Goal: Task Accomplishment & Management: Complete application form

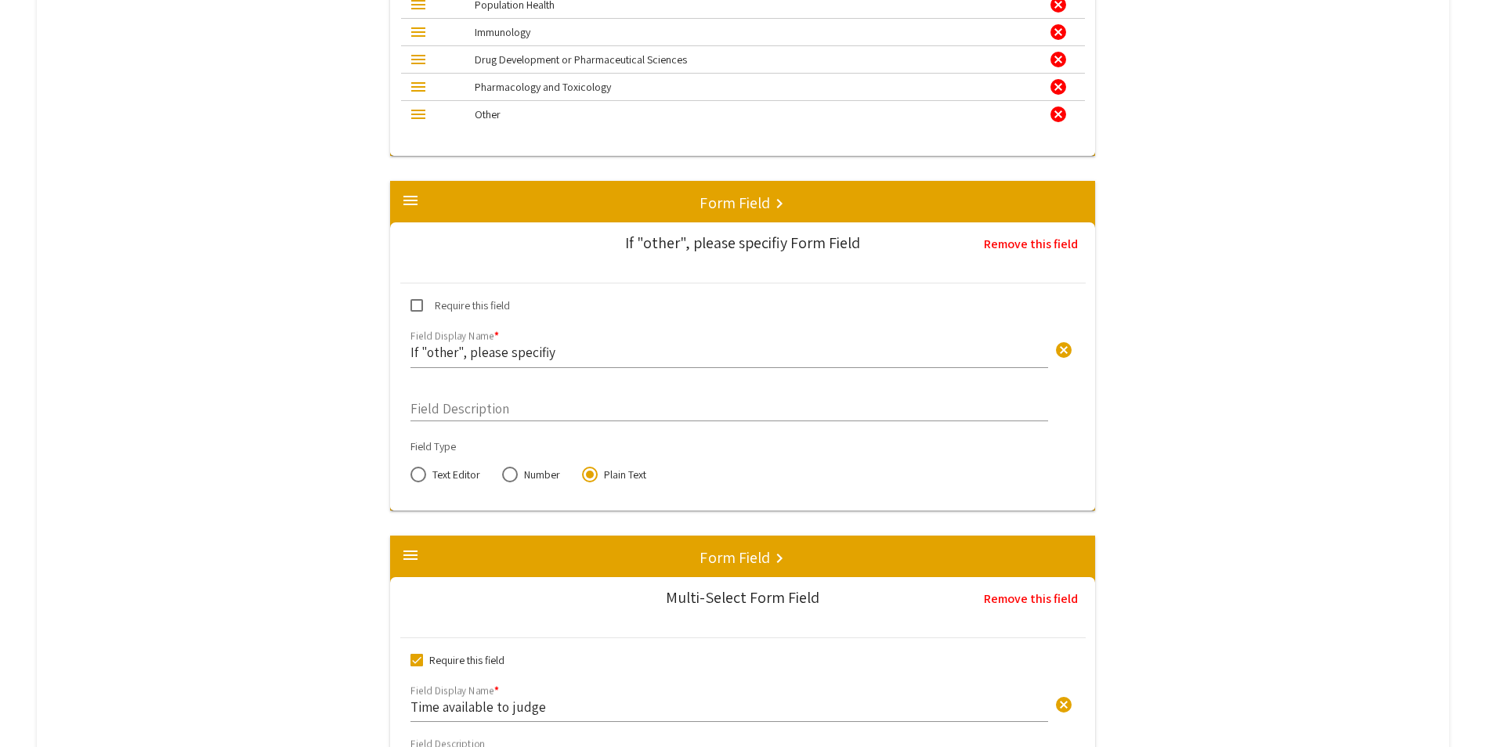
scroll to position [2995, 0]
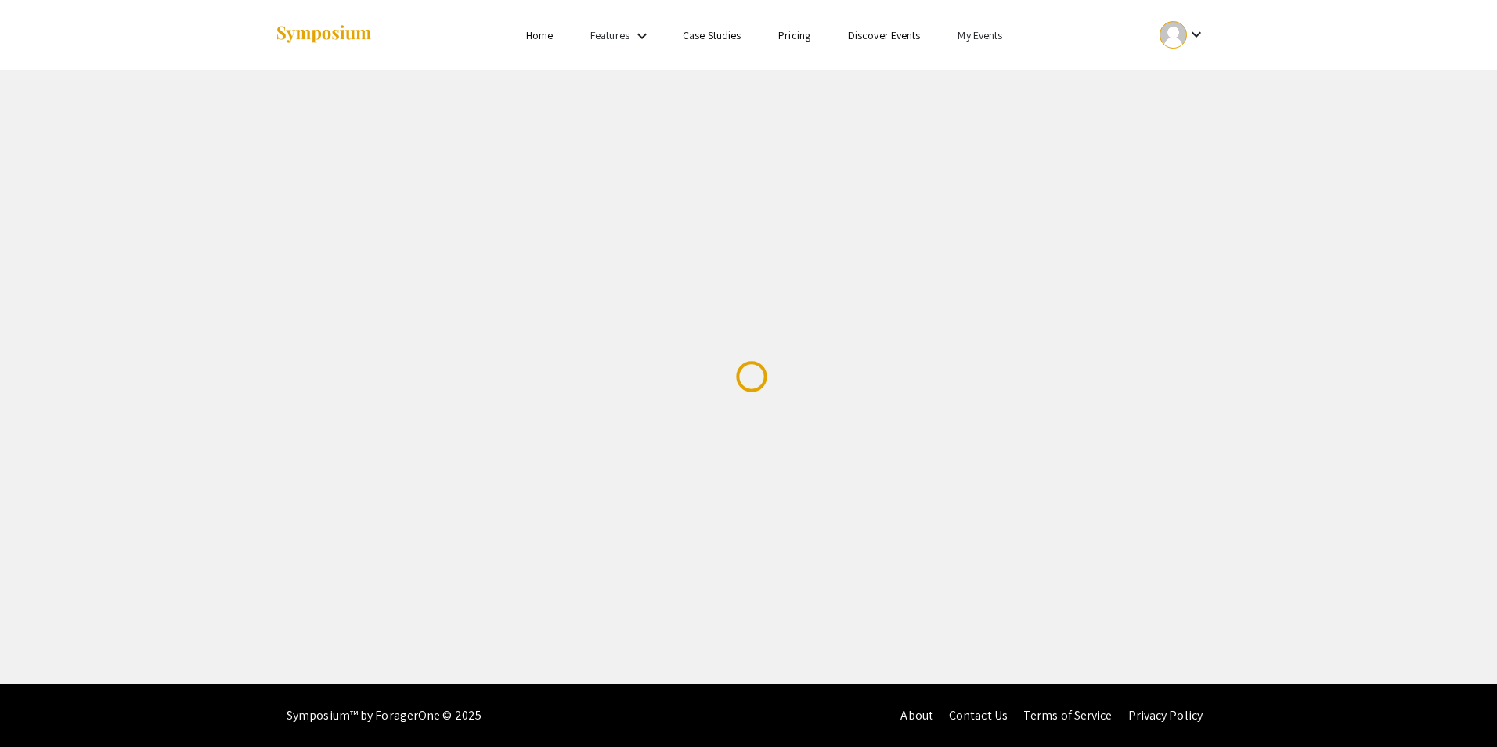
click at [969, 35] on link "My Events" at bounding box center [980, 35] width 45 height 14
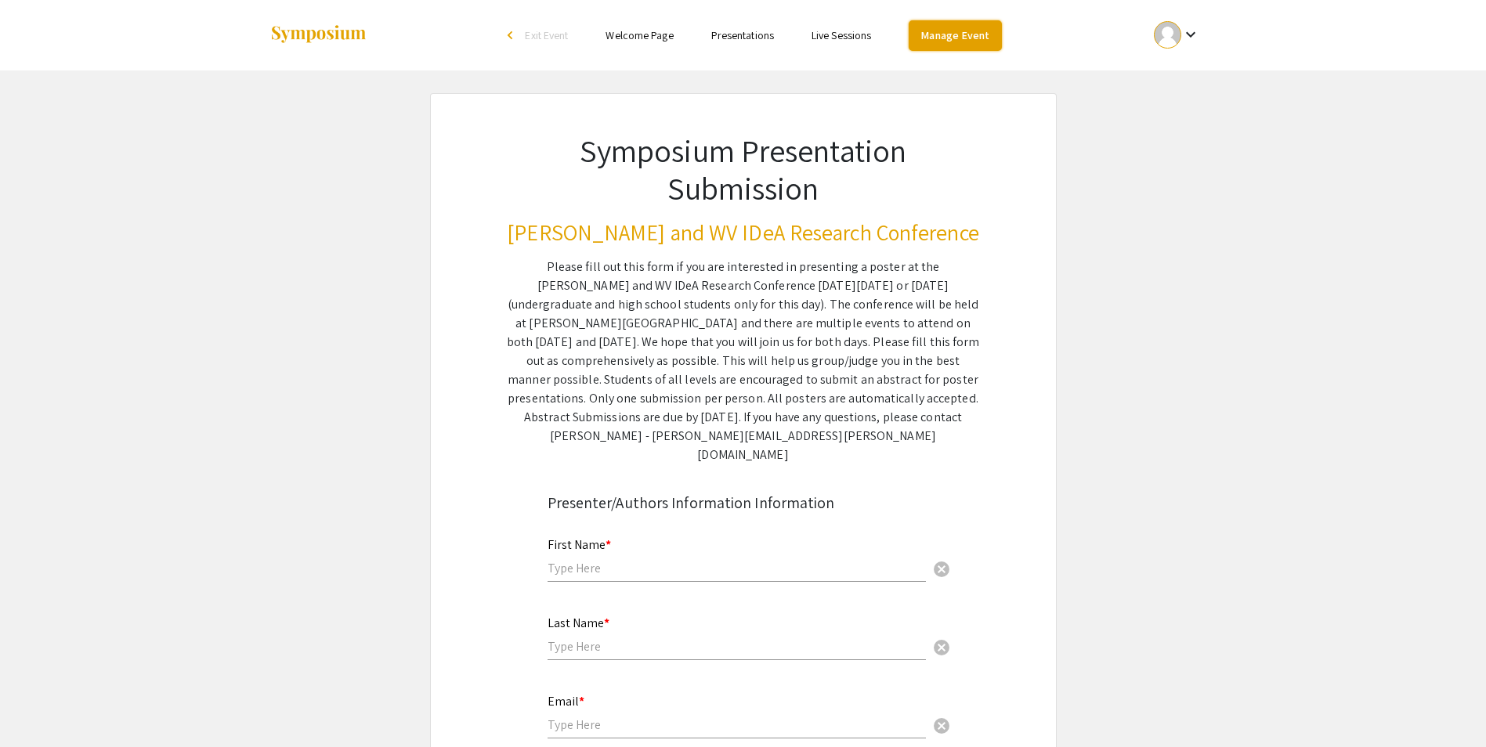
click at [975, 31] on link "Manage Event" at bounding box center [954, 35] width 92 height 31
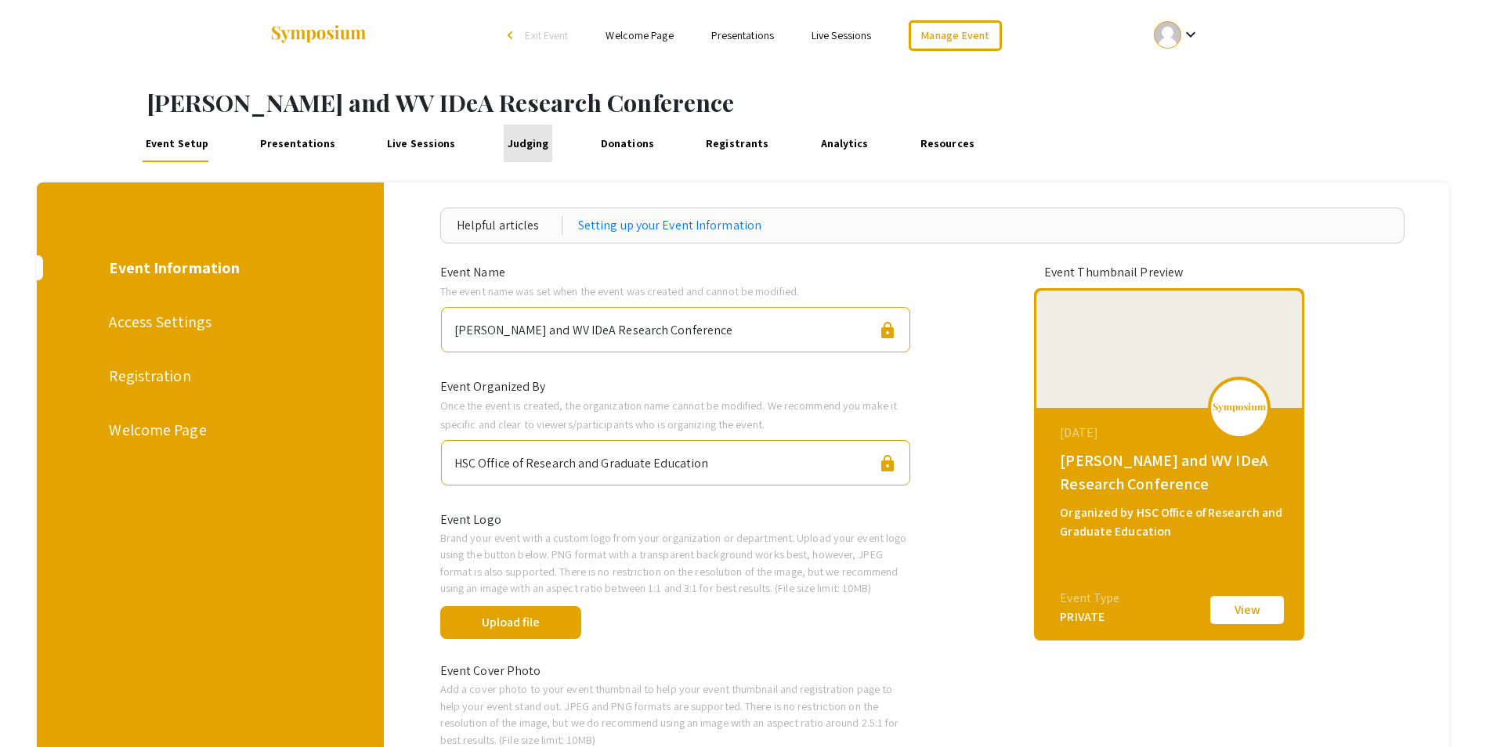
click at [508, 136] on link "Judging" at bounding box center [528, 144] width 49 height 38
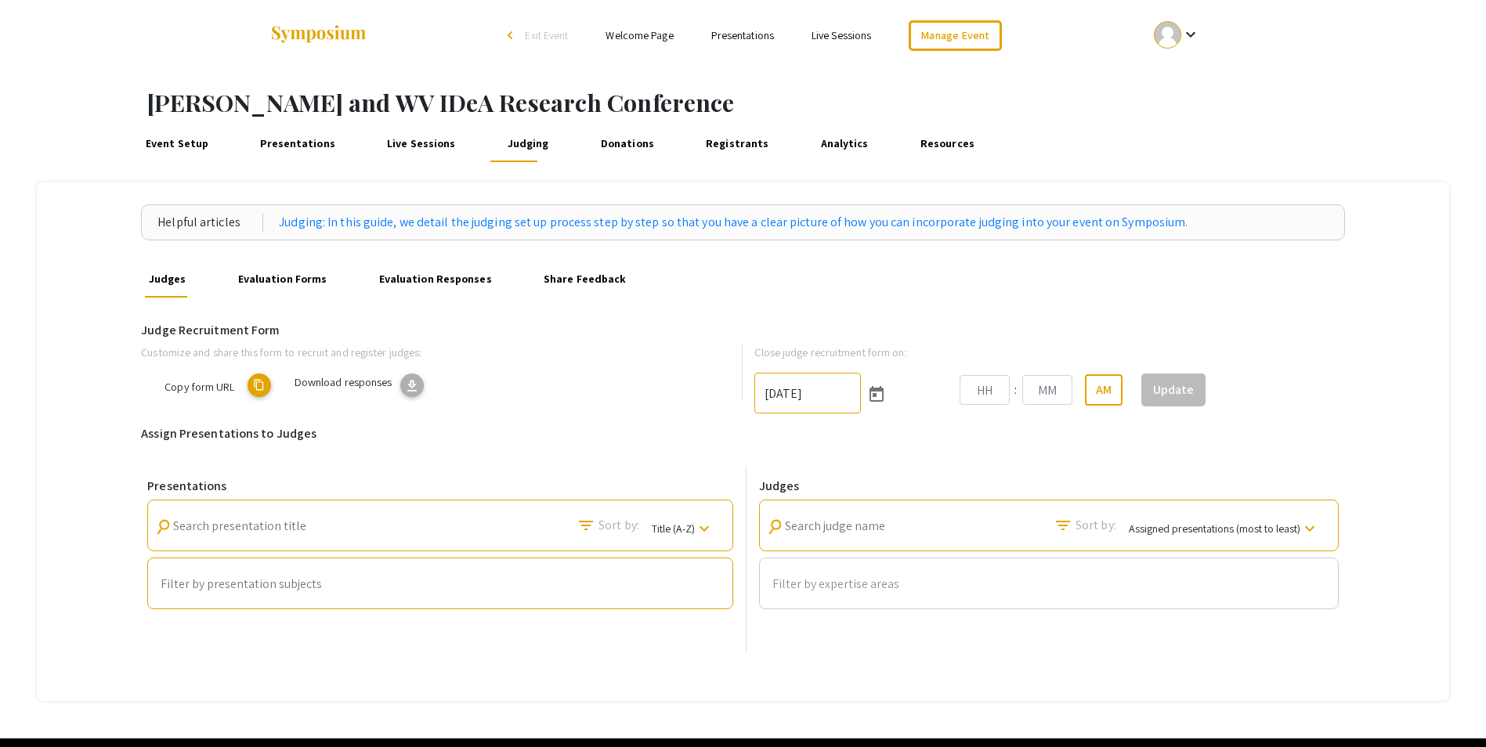
type input "9/26/2025"
type input "11"
type input "59"
click at [201, 389] on span "Customize form" at bounding box center [178, 386] width 74 height 15
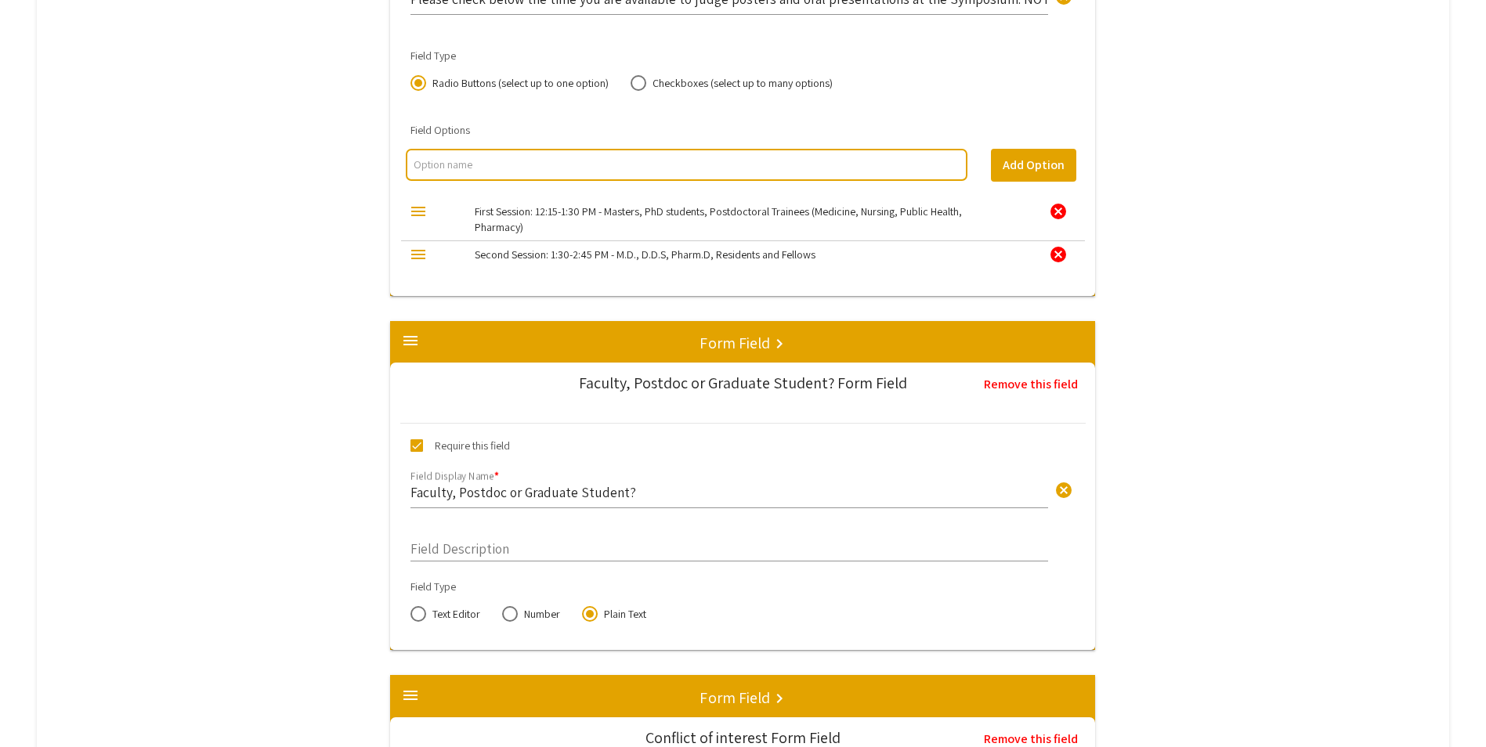
scroll to position [3699, 0]
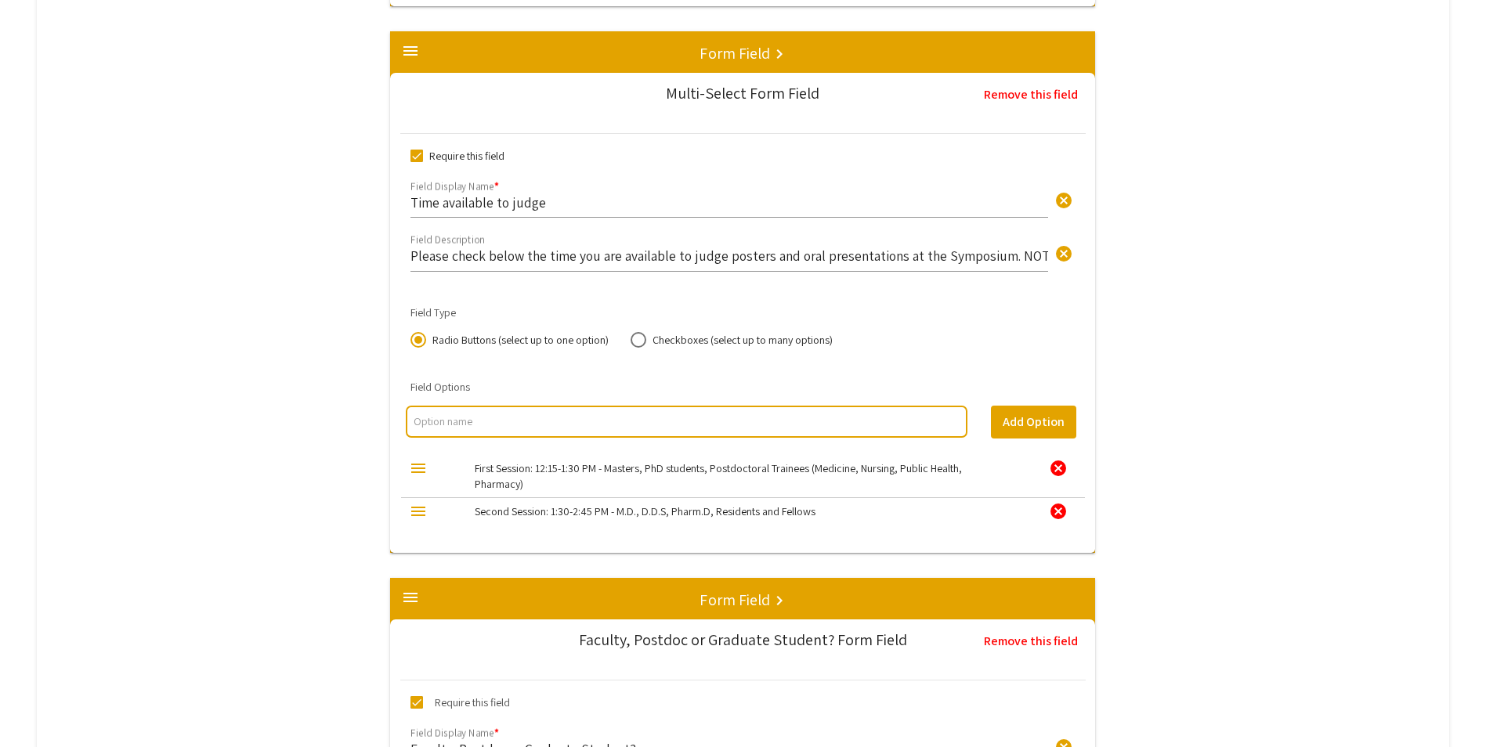
click at [423, 468] on div "menu" at bounding box center [418, 468] width 19 height 19
click at [496, 468] on mat-label "First Session: 12:15-1:30 PM - Masters, PhD students, Postdoctoral Trainees (Me…" at bounding box center [718, 476] width 487 height 30
click at [507, 422] on input "multi select option input" at bounding box center [685, 421] width 545 height 16
type input "F"
type input "Second Session: 1:30-2:45 PM - M.D. students, D.D.S. students, PharmD students,…"
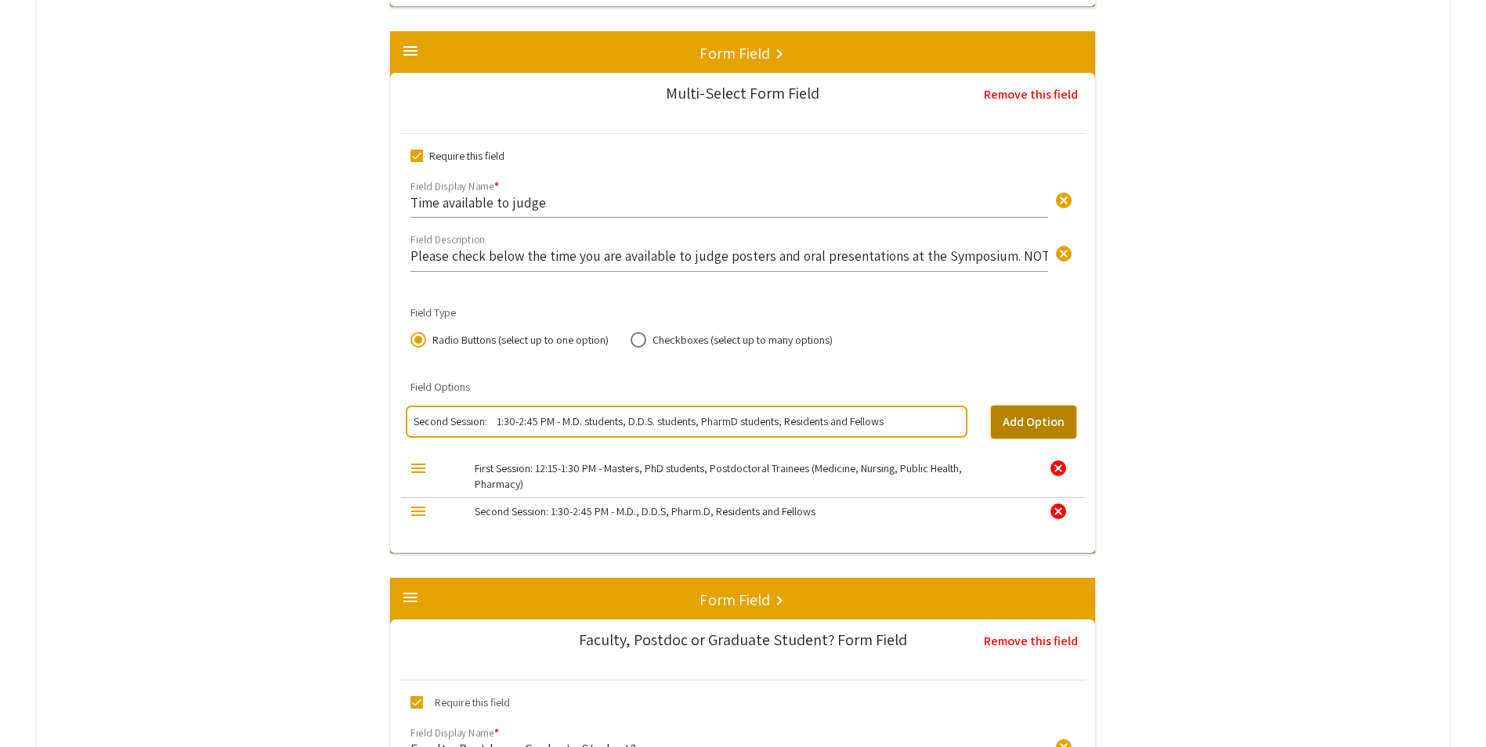
click at [1008, 423] on button "Add Option" at bounding box center [1033, 422] width 85 height 33
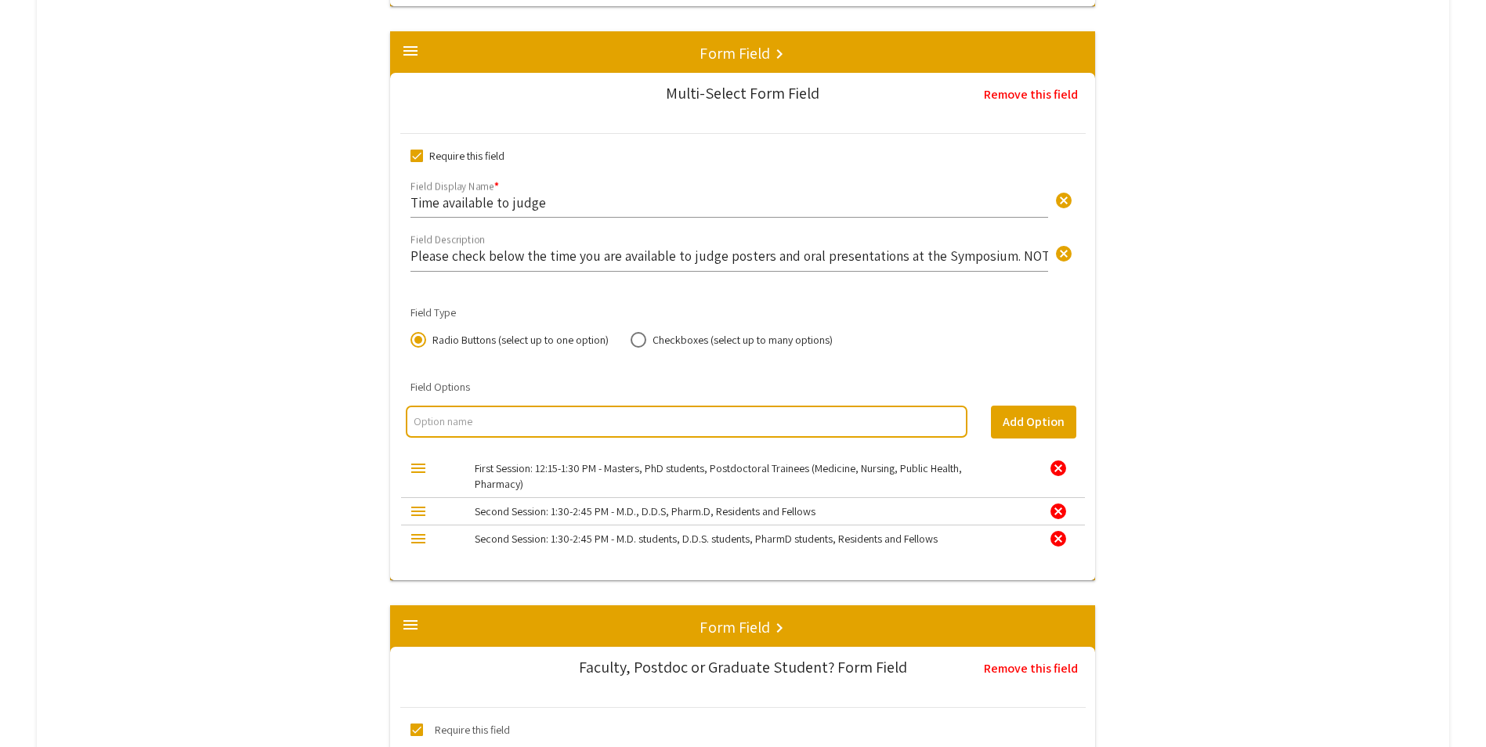
click at [1060, 511] on div "cancel" at bounding box center [1058, 511] width 19 height 19
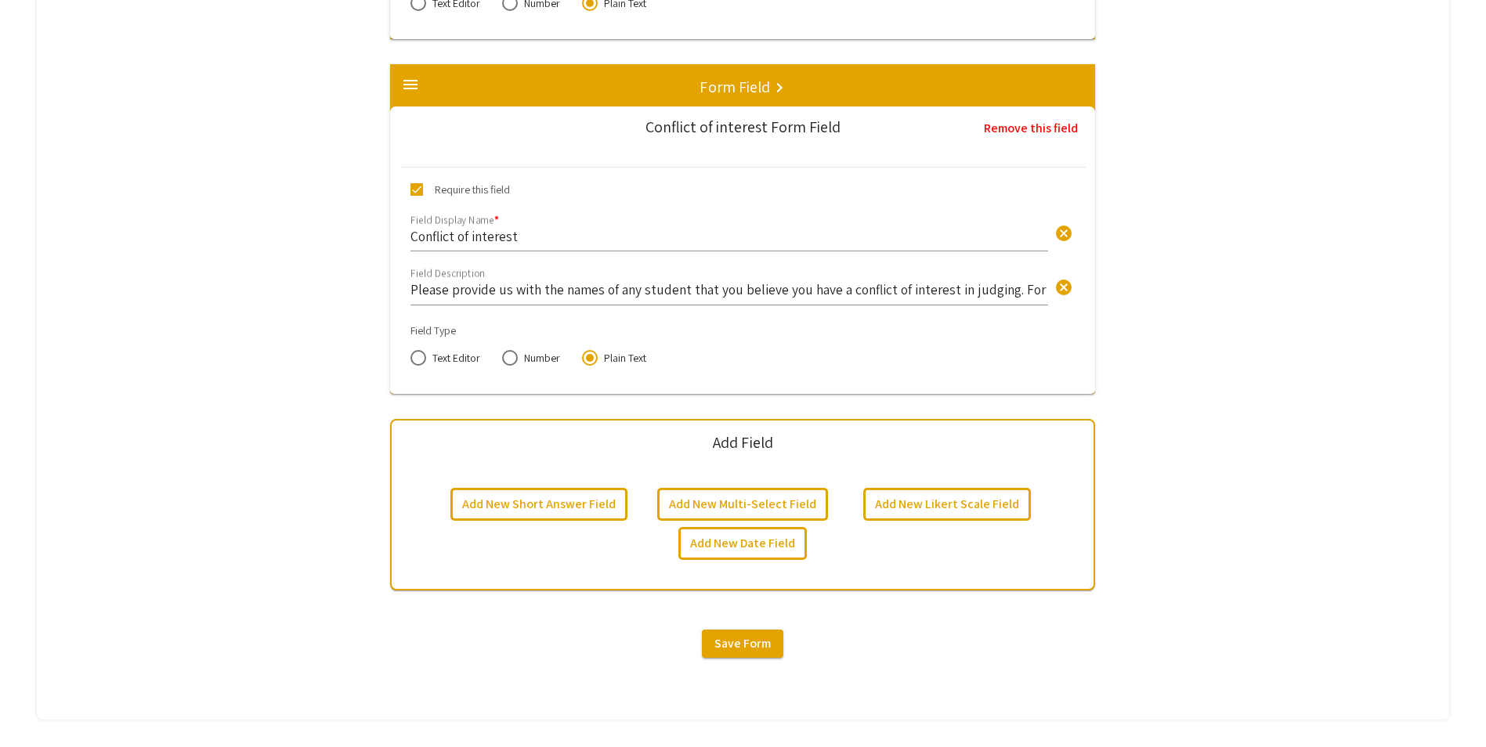
scroll to position [4639, 0]
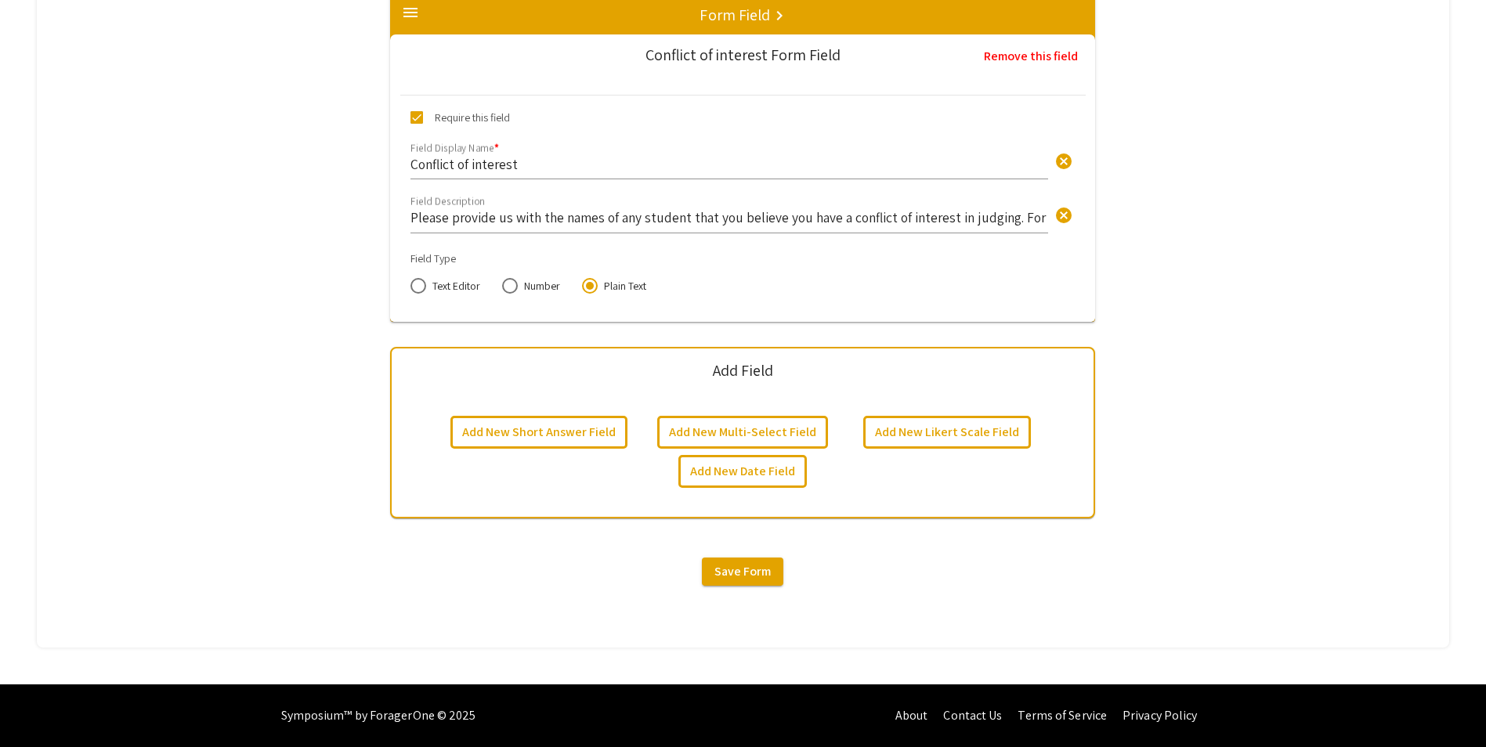
click at [768, 568] on span "Save Form" at bounding box center [742, 571] width 56 height 16
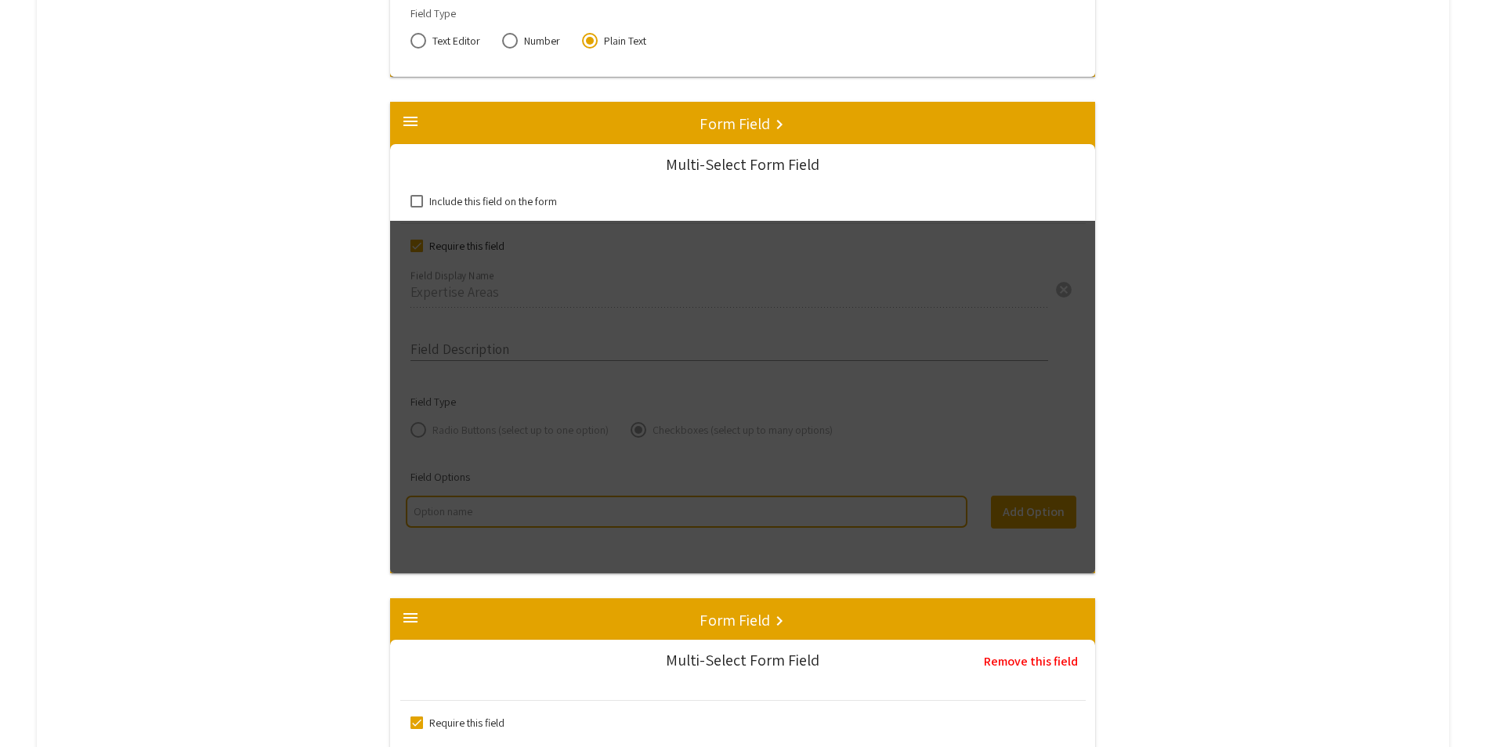
scroll to position [1585, 0]
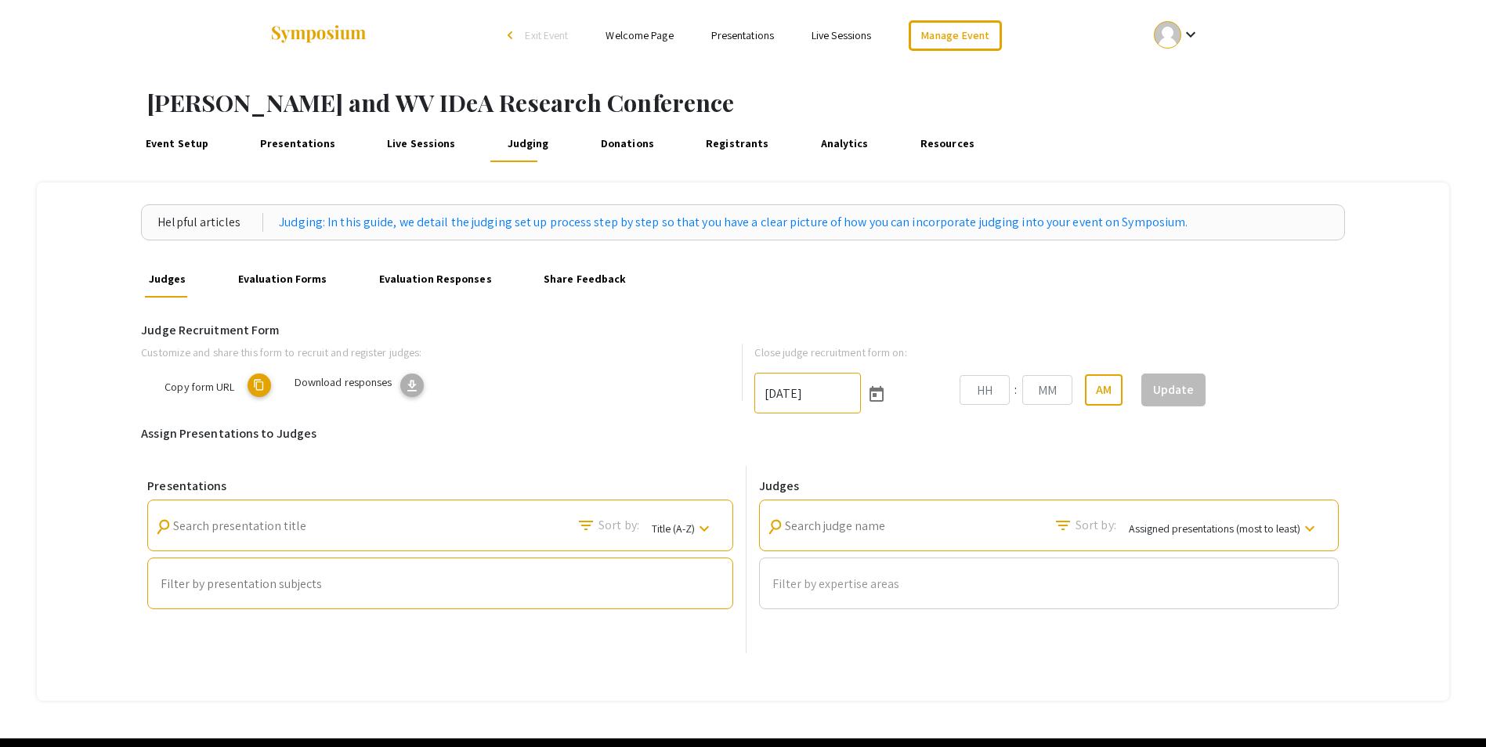
type input "9/26/2025"
type input "11"
type input "59"
click at [287, 381] on span "Copy form URL" at bounding box center [305, 386] width 70 height 15
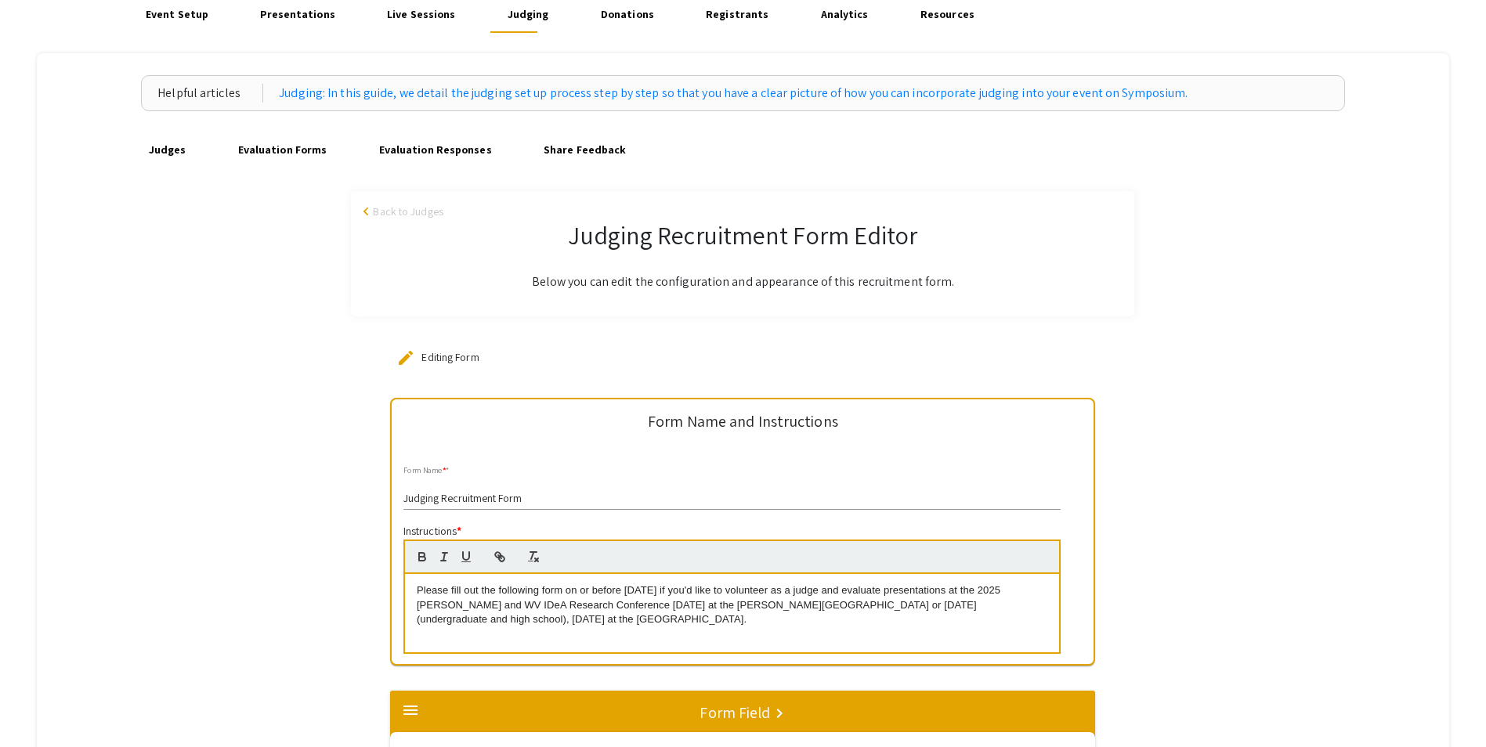
scroll to position [157, 0]
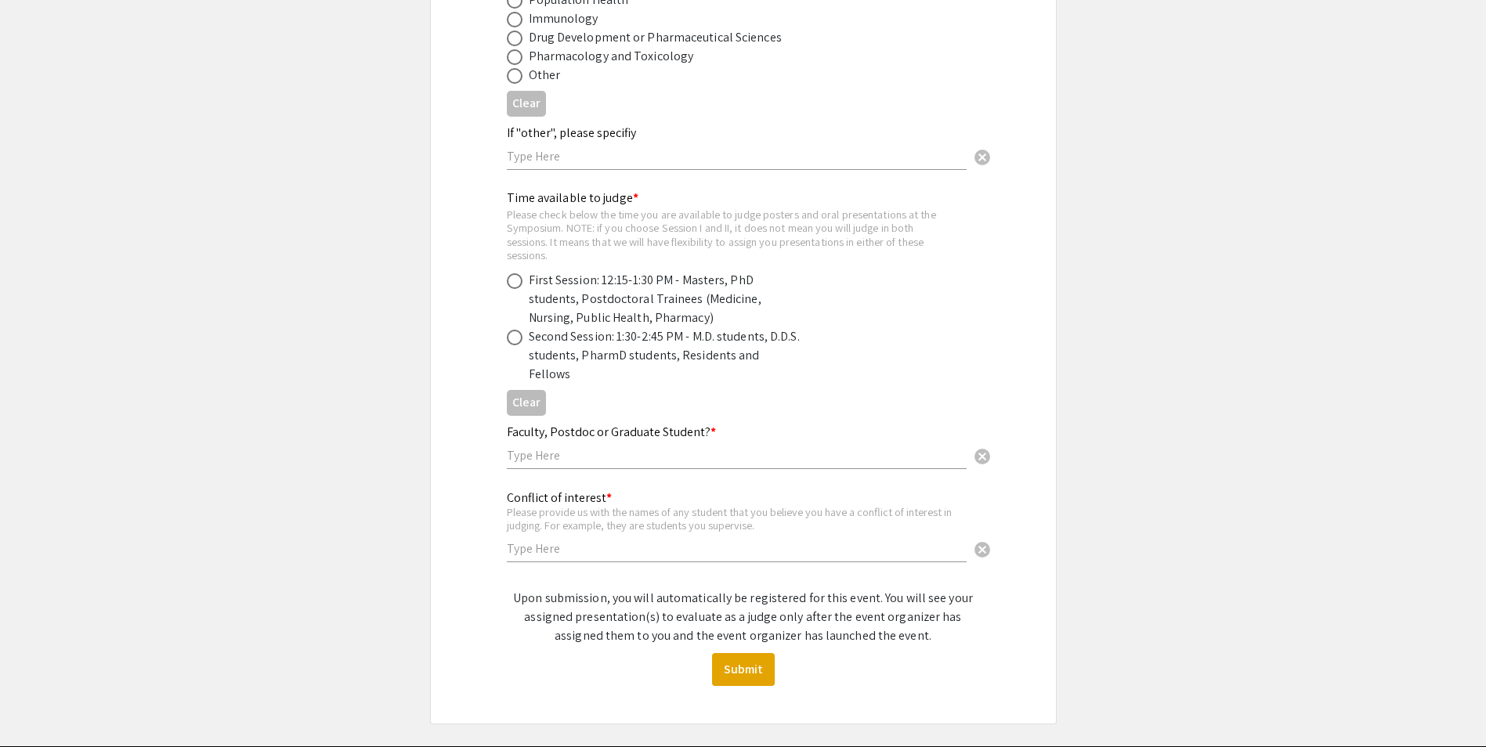
scroll to position [803, 0]
